Goal: Navigation & Orientation: Find specific page/section

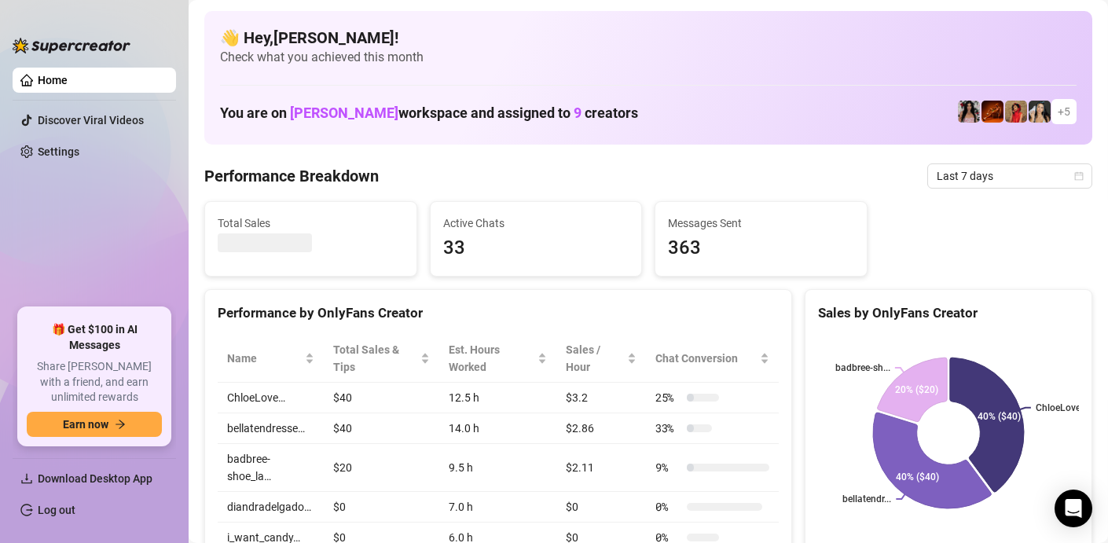
click at [61, 82] on link "Home" at bounding box center [53, 80] width 30 height 13
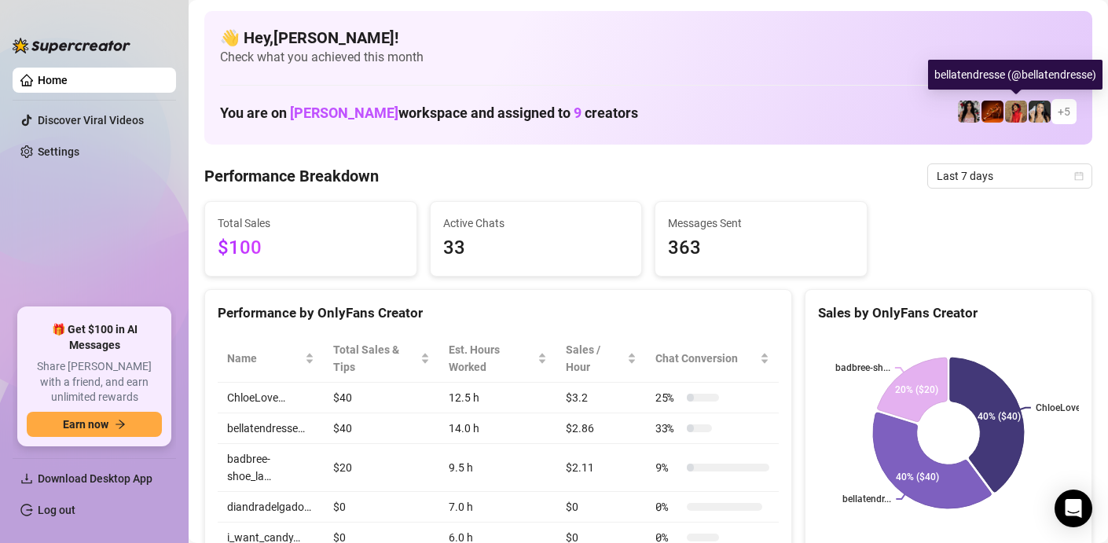
click at [1019, 108] on img at bounding box center [1016, 112] width 22 height 22
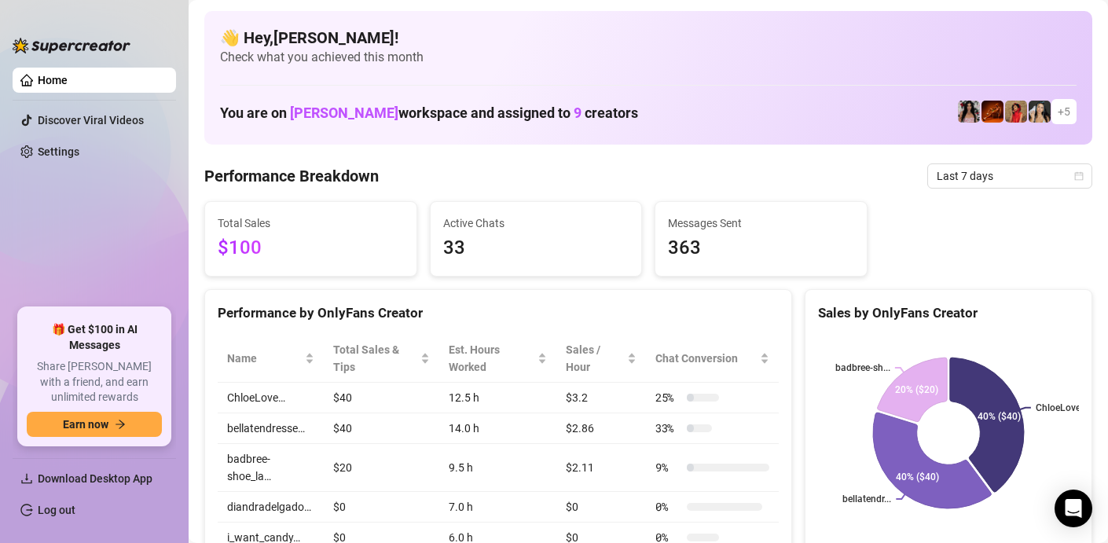
click at [116, 53] on div at bounding box center [72, 37] width 118 height 47
click at [68, 79] on link "Home" at bounding box center [53, 80] width 30 height 13
